Goal: Task Accomplishment & Management: Use online tool/utility

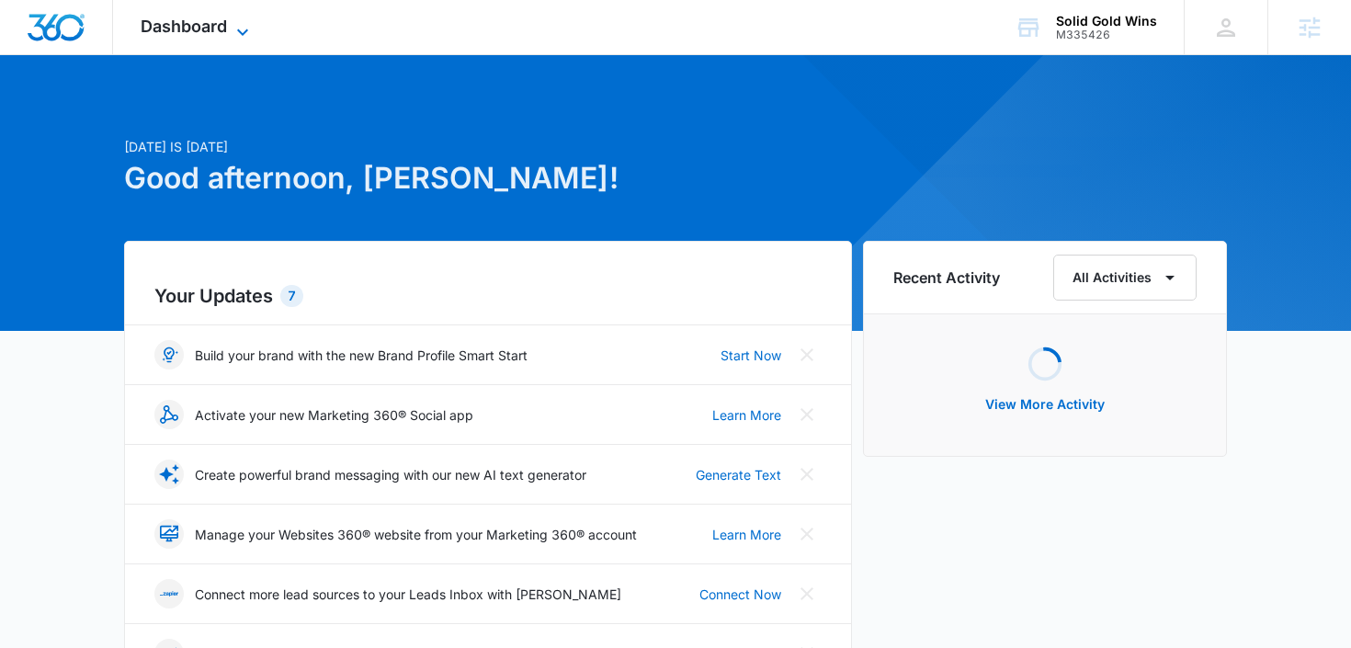
click at [212, 27] on span "Dashboard" at bounding box center [184, 26] width 86 height 19
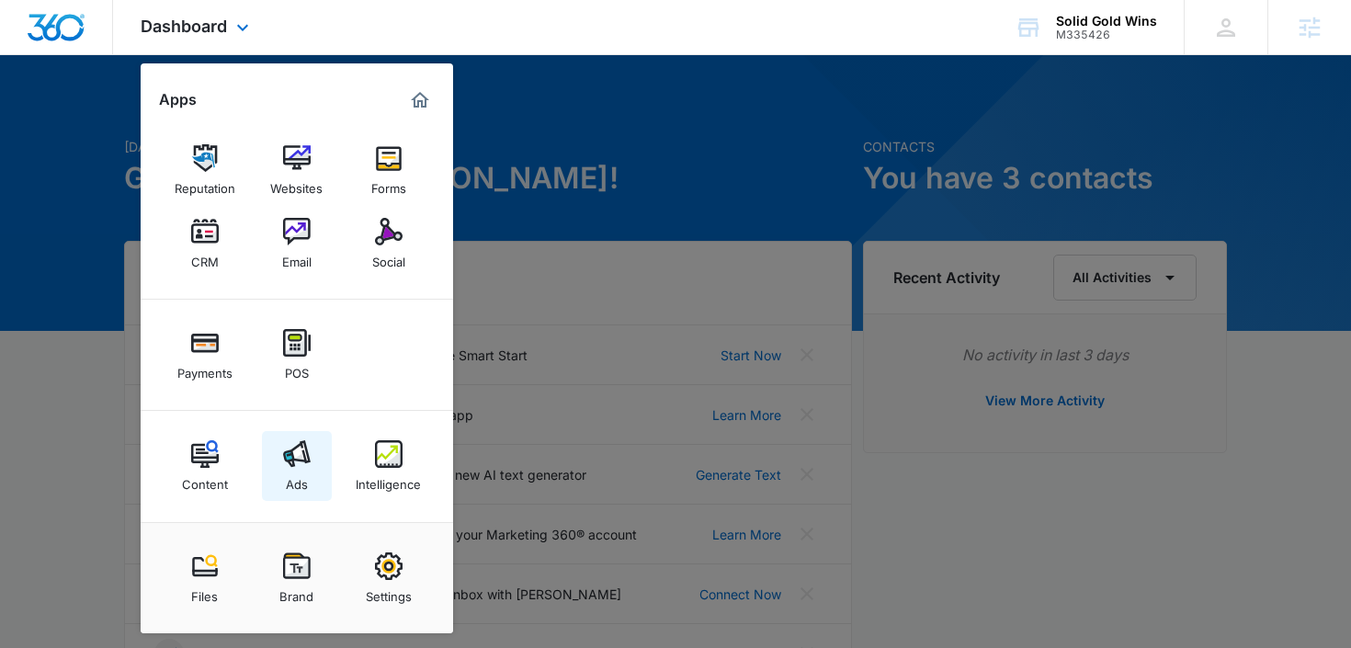
click at [291, 484] on div "Ads" at bounding box center [297, 480] width 22 height 24
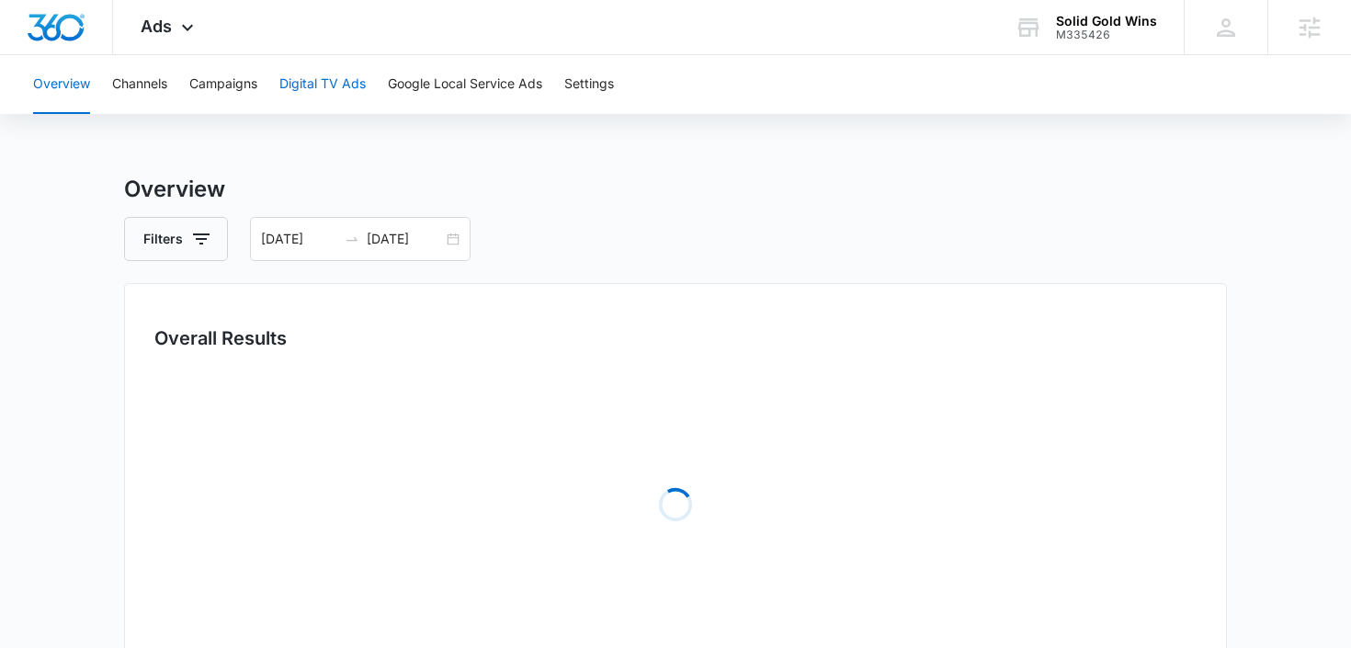
click at [350, 87] on button "Digital TV Ads" at bounding box center [322, 84] width 86 height 59
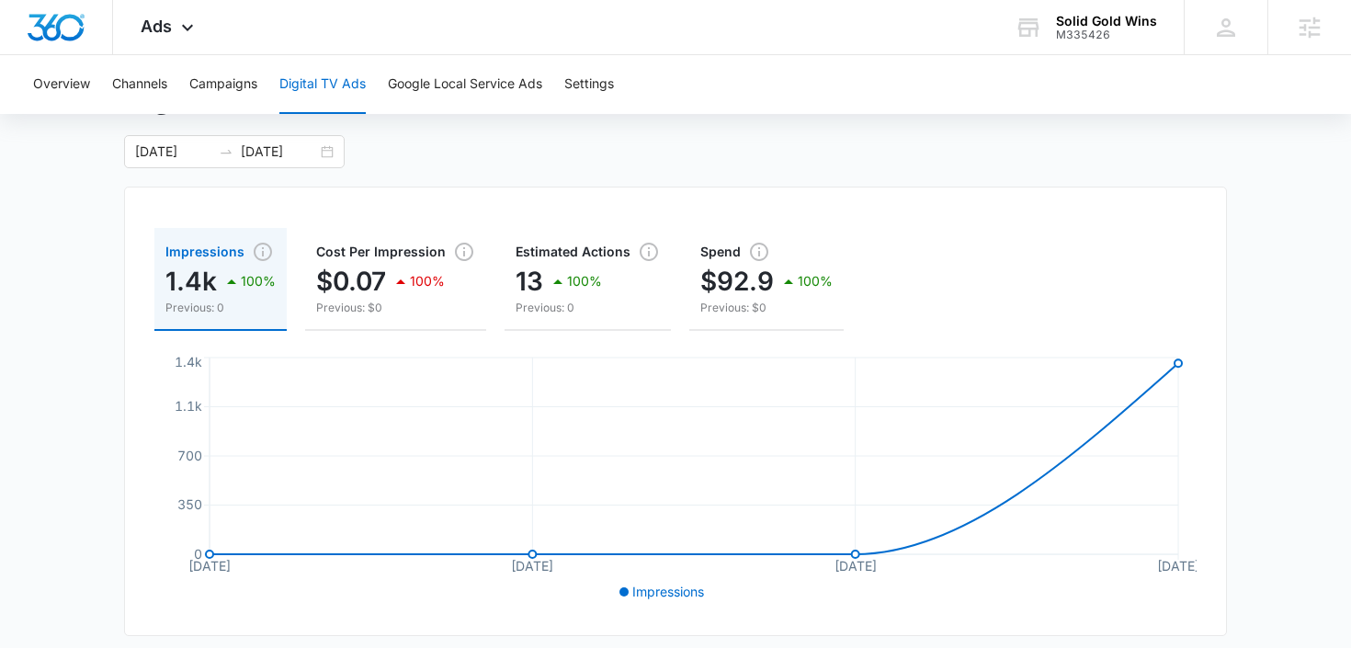
scroll to position [90, 0]
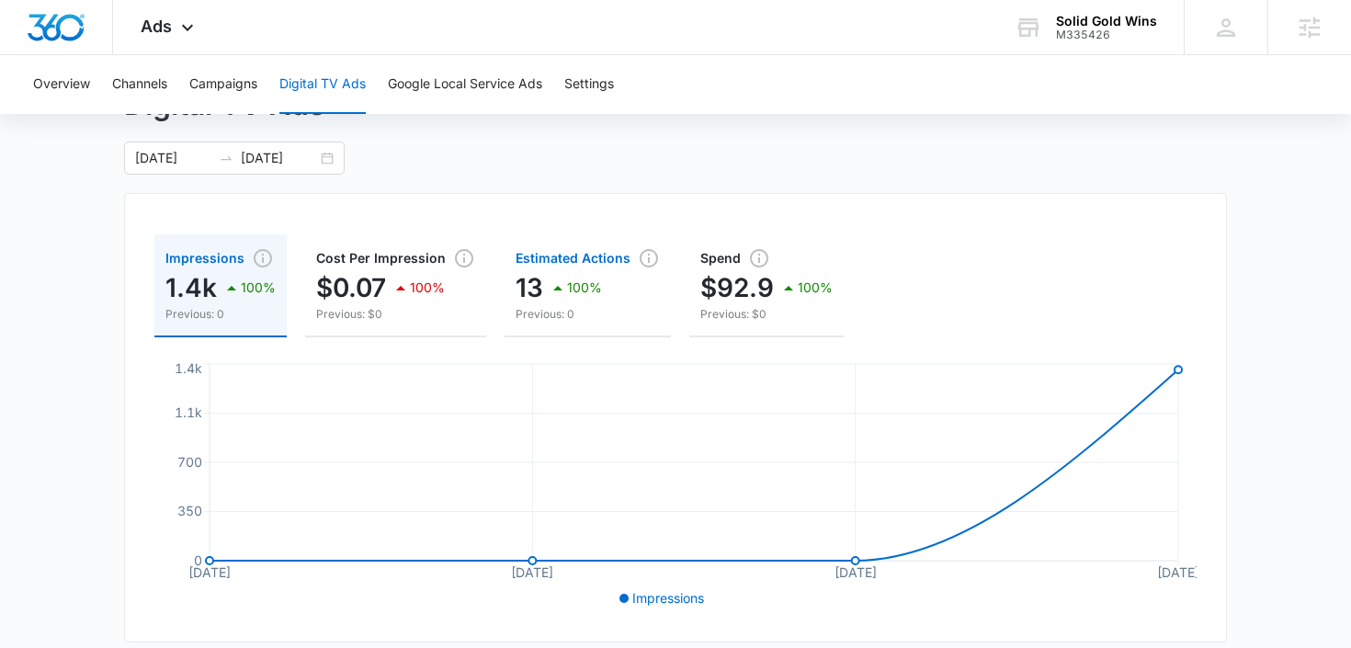
click at [564, 256] on span "Estimated Actions" at bounding box center [588, 258] width 144 height 22
